Goal: Transaction & Acquisition: Purchase product/service

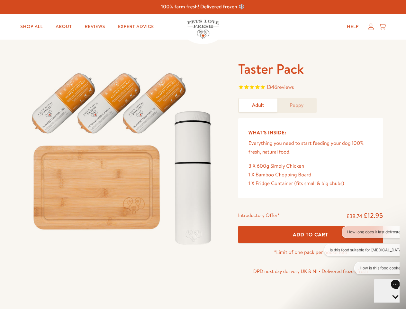
click at [203, 154] on img at bounding box center [123, 156] width 200 height 192
click at [310, 88] on span "1346 reviews" at bounding box center [310, 88] width 145 height 10
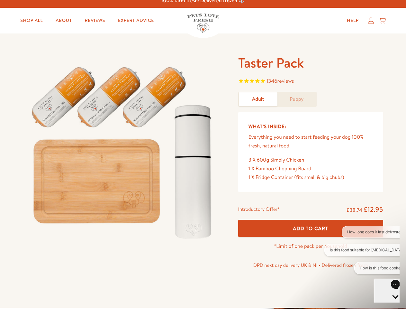
click at [310, 234] on button "Add To Cart" at bounding box center [310, 228] width 145 height 17
click at [362, 232] on button "How long does it last defrosted?" at bounding box center [376, 232] width 68 height 12
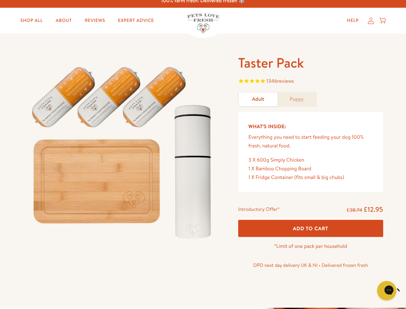
click at [406, 290] on icon "Close gorgias live chat" at bounding box center [409, 289] width 6 height 6
